Goal: Information Seeking & Learning: Learn about a topic

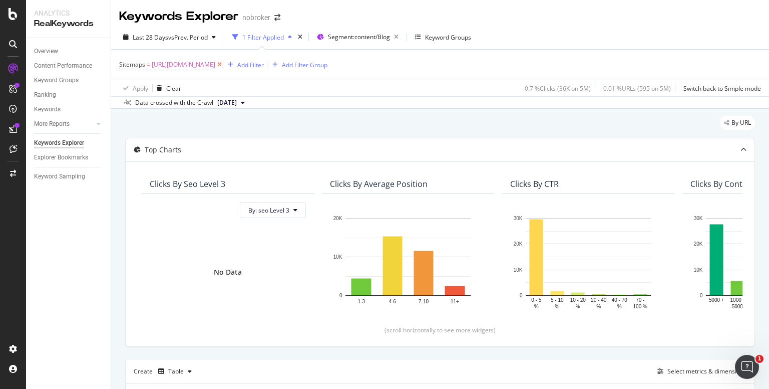
click at [224, 65] on icon at bounding box center [219, 65] width 9 height 10
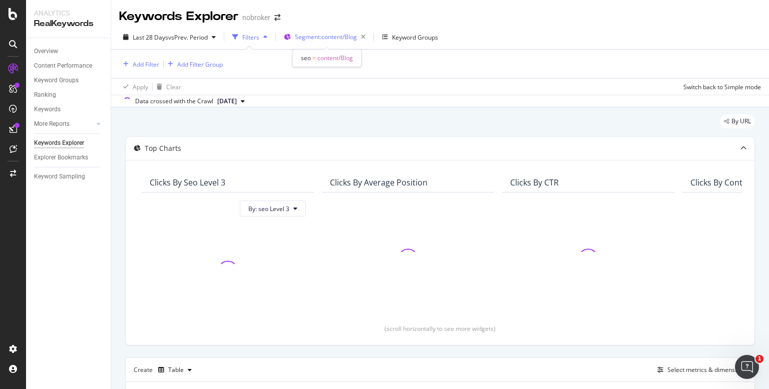
click at [337, 37] on span "Segment: content/Blog" at bounding box center [326, 37] width 62 height 9
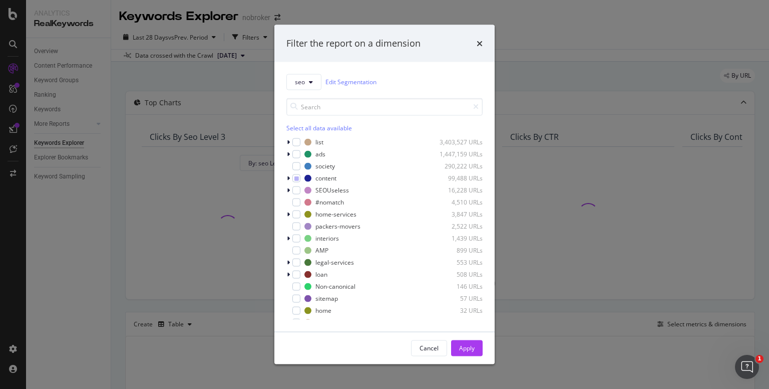
click at [44, 54] on div "Filter the report on a dimension seo Edit Segmentation Select all data availabl…" at bounding box center [384, 194] width 769 height 389
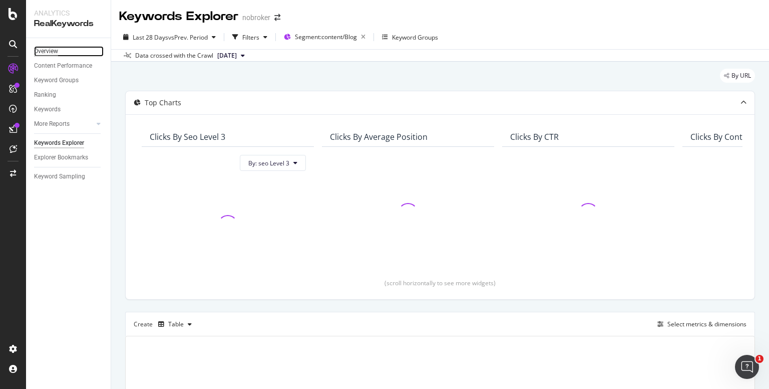
click at [52, 51] on div "Overview" at bounding box center [46, 51] width 24 height 11
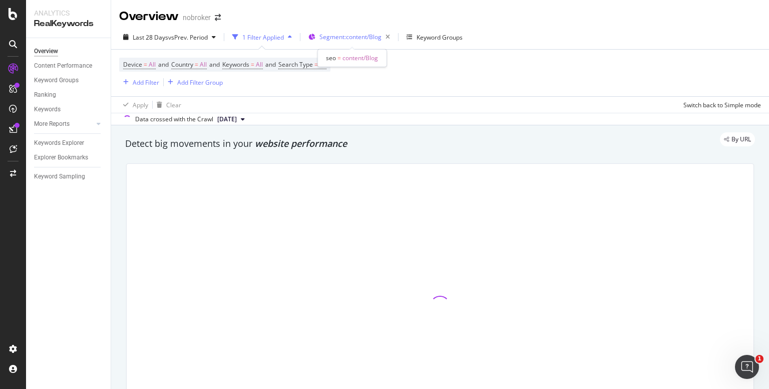
click at [324, 37] on span "Segment: content/Blog" at bounding box center [351, 37] width 62 height 9
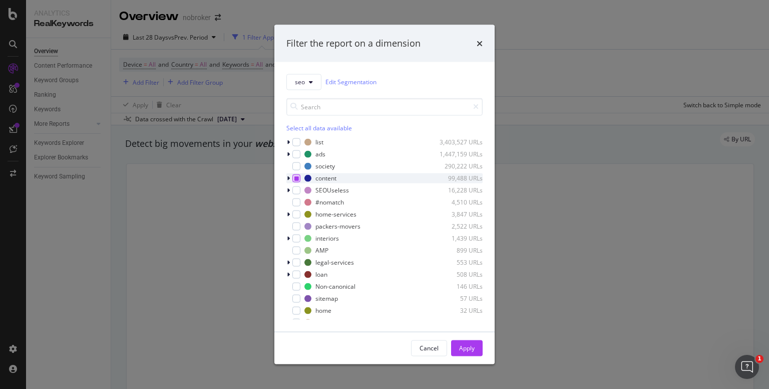
click at [295, 177] on icon "modal" at bounding box center [297, 177] width 5 height 5
click at [286, 214] on div "seo Edit Segmentation Select all data available list 3,403,527 URLs ads 1,447,1…" at bounding box center [385, 196] width 220 height 269
click at [291, 215] on div "modal" at bounding box center [290, 214] width 6 height 10
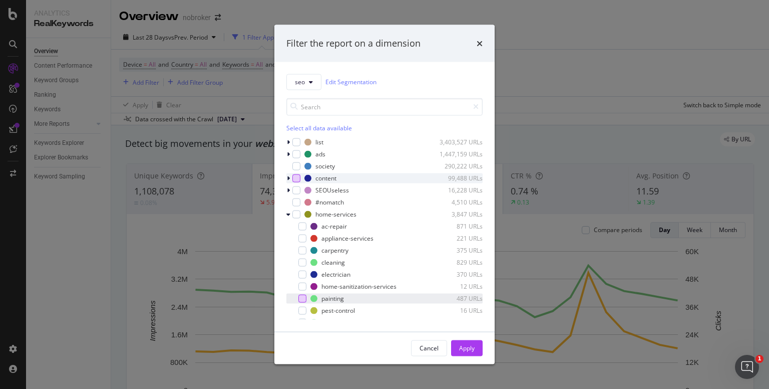
click at [301, 296] on div "modal" at bounding box center [303, 298] width 8 height 8
click at [463, 344] on div "Apply" at bounding box center [467, 348] width 16 height 9
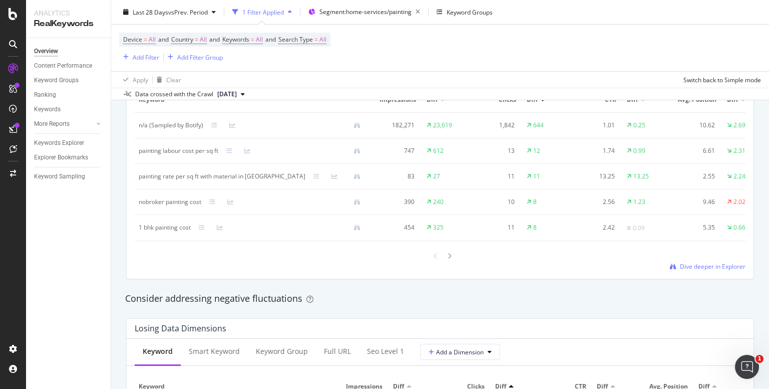
scroll to position [993, 0]
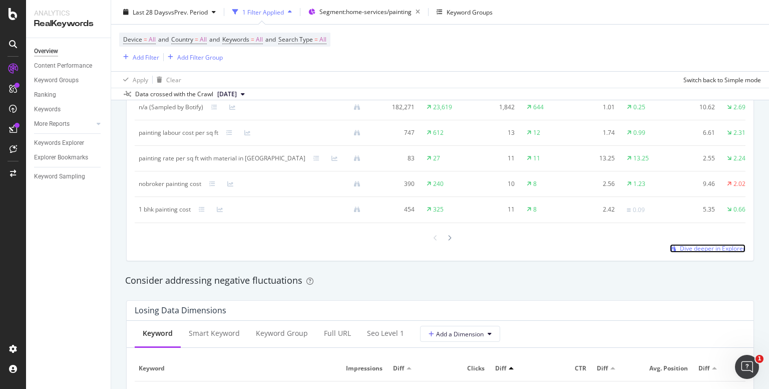
click at [686, 244] on span "Dive deeper in Explorer" at bounding box center [713, 248] width 66 height 9
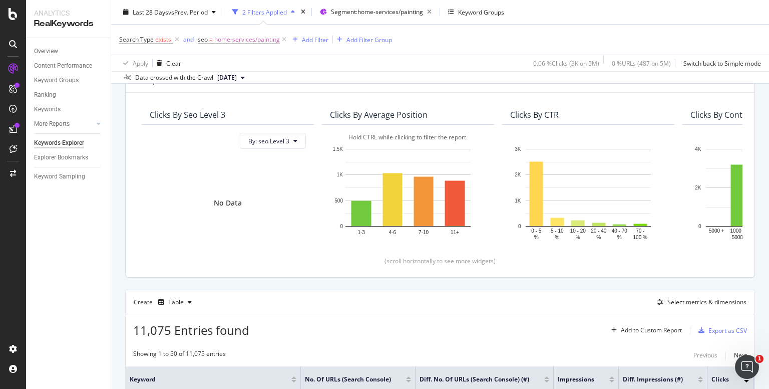
scroll to position [68, 0]
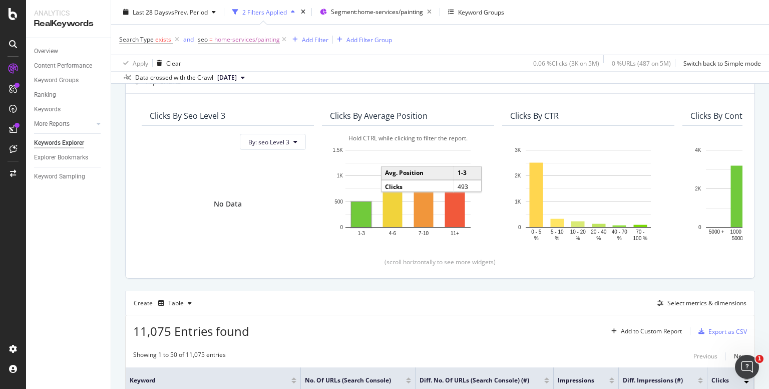
click at [360, 208] on rect "A chart." at bounding box center [362, 214] width 20 height 25
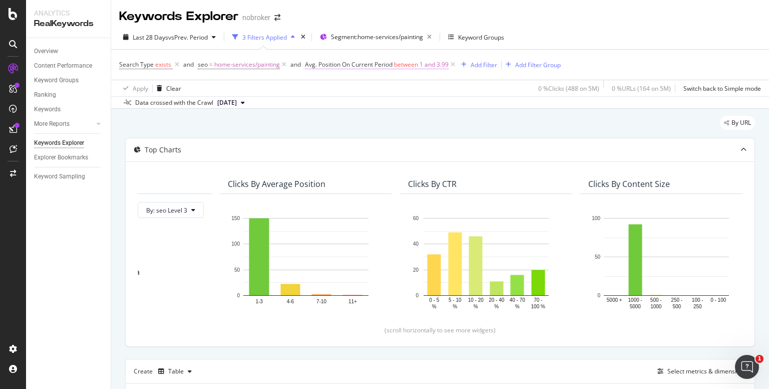
click at [408, 67] on span "between" at bounding box center [406, 64] width 24 height 9
click at [455, 87] on div "Apply Clear 0 % Clicks ( 488 on 5M ) 0 % URLs ( 164 on 5M ) Switch back to Simp…" at bounding box center [440, 88] width 658 height 17
click at [52, 52] on div "Overview" at bounding box center [46, 51] width 24 height 11
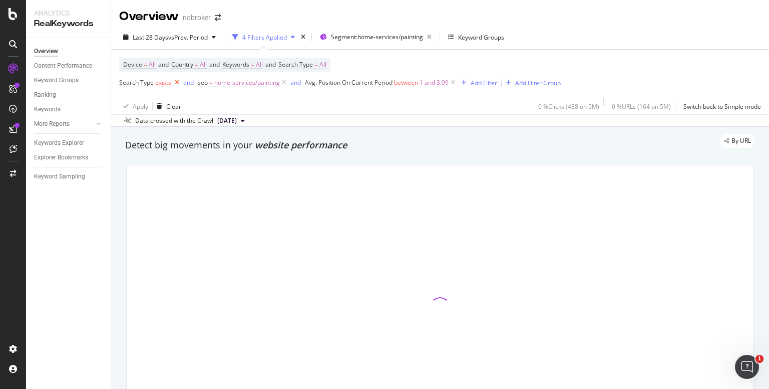
click at [174, 83] on icon at bounding box center [177, 83] width 9 height 10
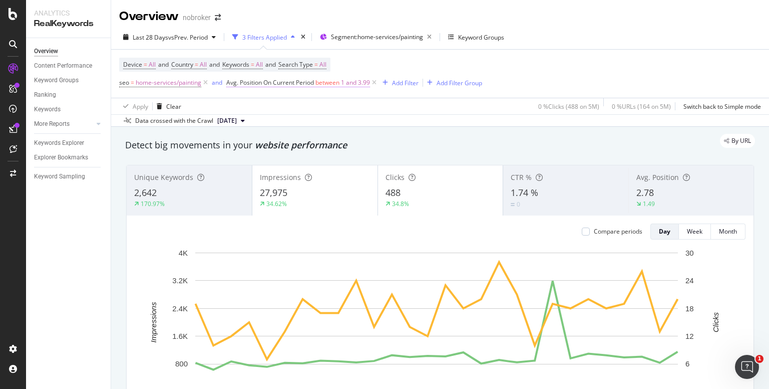
click at [297, 82] on span "Avg. Position On Current Period" at bounding box center [270, 82] width 88 height 9
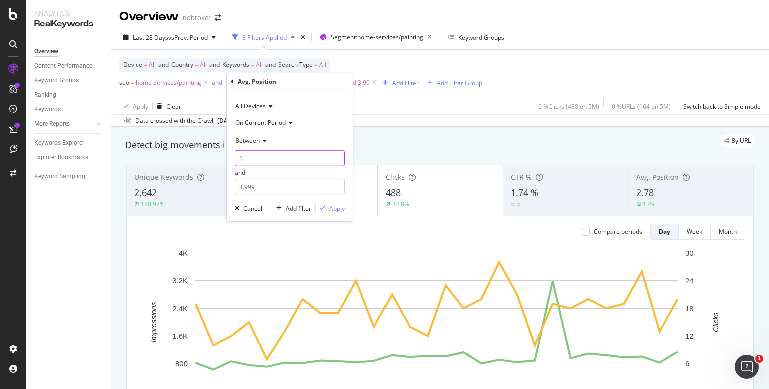
click at [247, 160] on input "1" at bounding box center [290, 158] width 110 height 16
type input "4"
type input "7"
click at [331, 207] on div "Apply" at bounding box center [338, 208] width 16 height 9
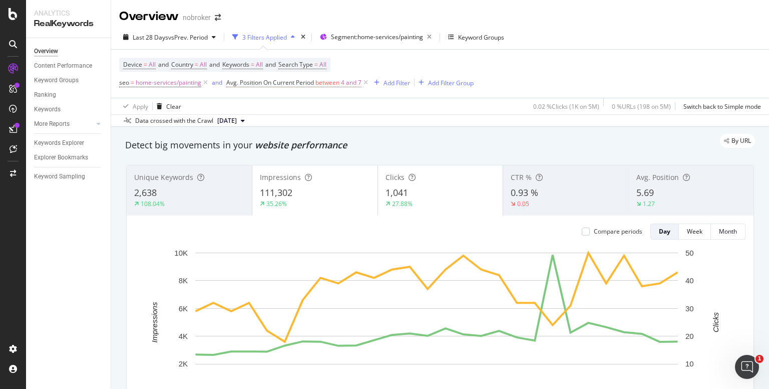
click at [317, 79] on span "between" at bounding box center [328, 82] width 24 height 9
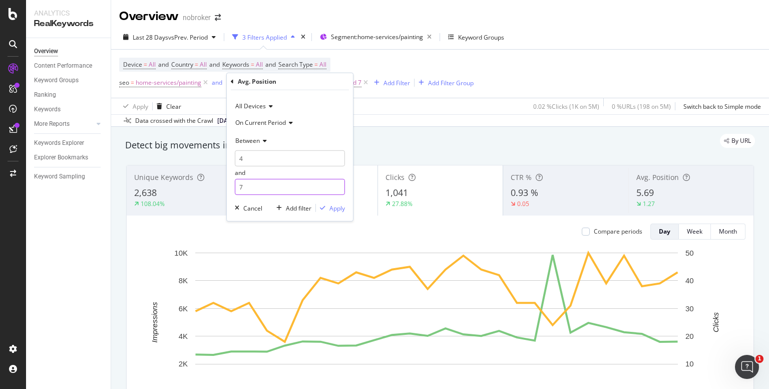
click at [266, 182] on input "7" at bounding box center [290, 187] width 110 height 16
type input "8"
click at [335, 209] on div "Apply" at bounding box center [338, 208] width 16 height 9
